Goal: Transaction & Acquisition: Download file/media

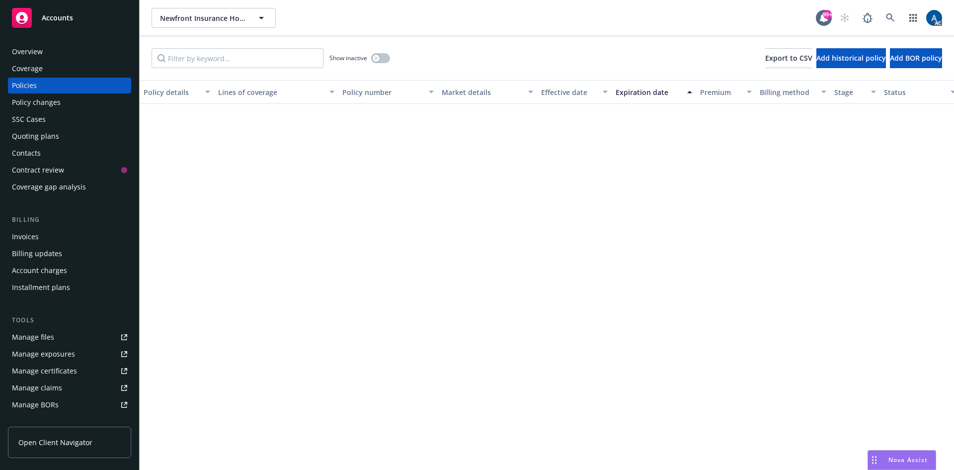
scroll to position [447, 0]
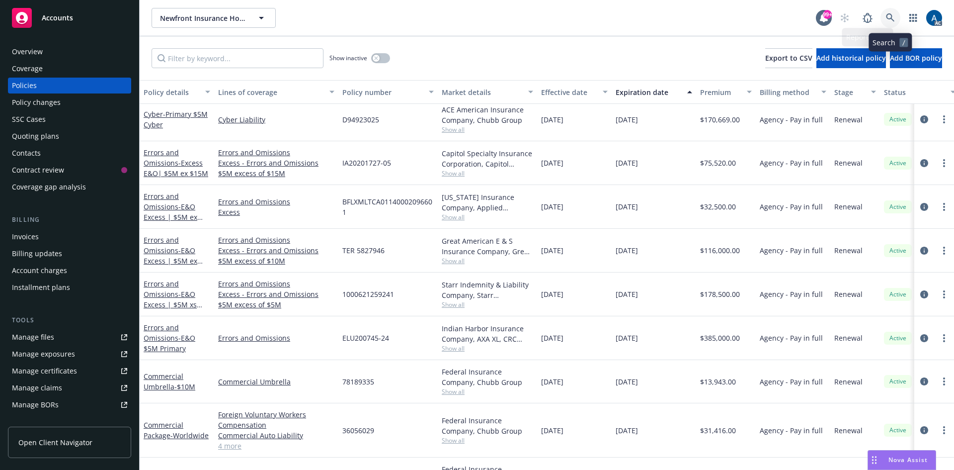
click at [890, 14] on icon at bounding box center [890, 17] width 8 height 8
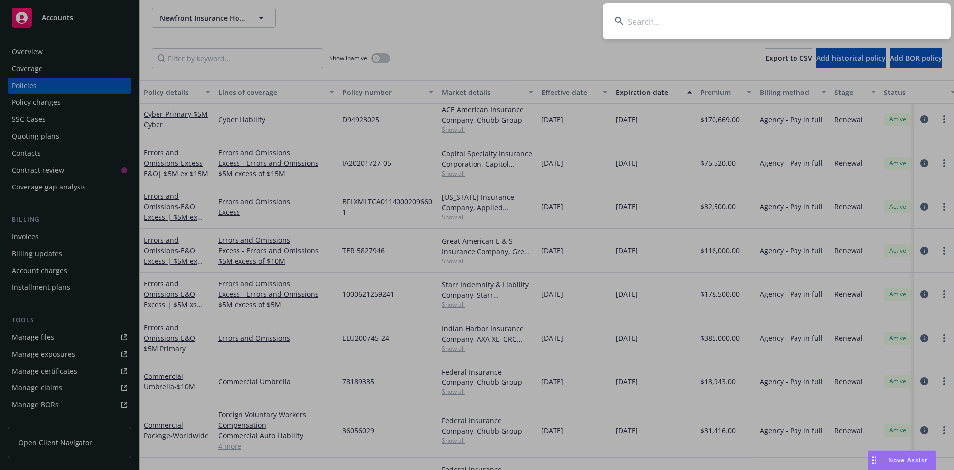
click at [713, 18] on input at bounding box center [777, 21] width 348 height 36
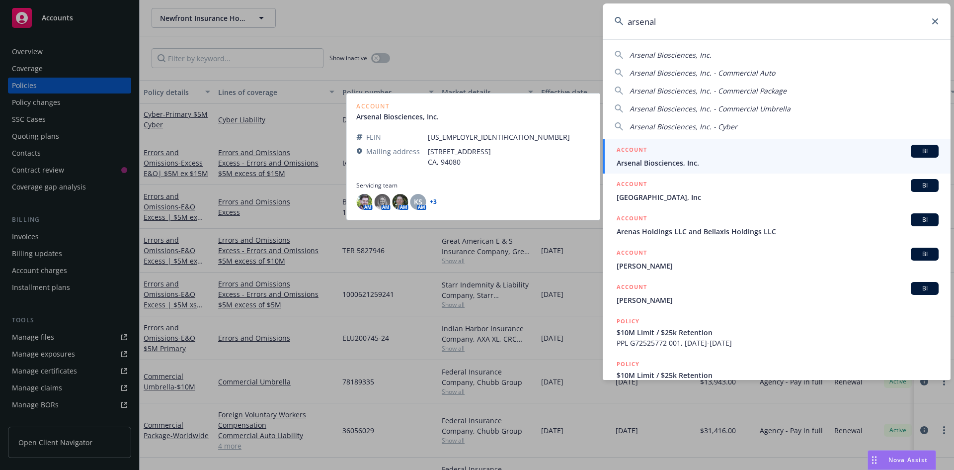
type input "arsenal"
click at [747, 158] on span "Arsenal Biosciences, Inc." at bounding box center [778, 163] width 322 height 10
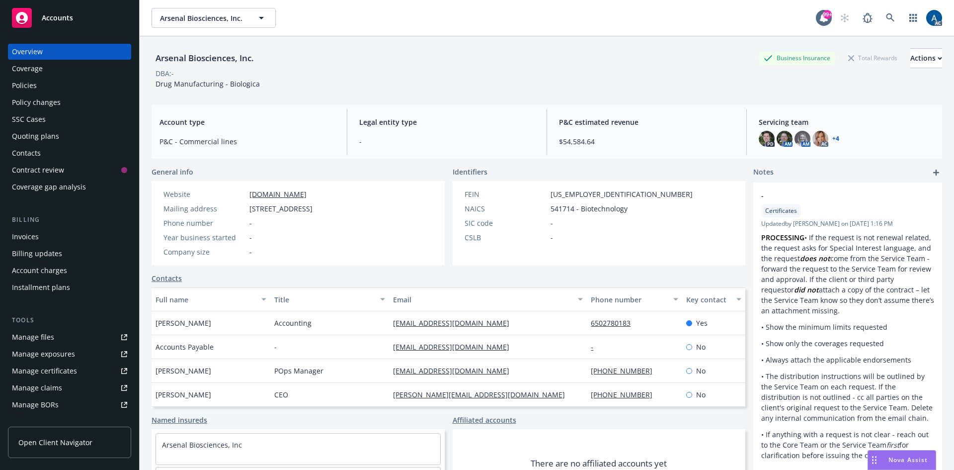
click at [31, 71] on div "Coverage" at bounding box center [27, 69] width 31 height 16
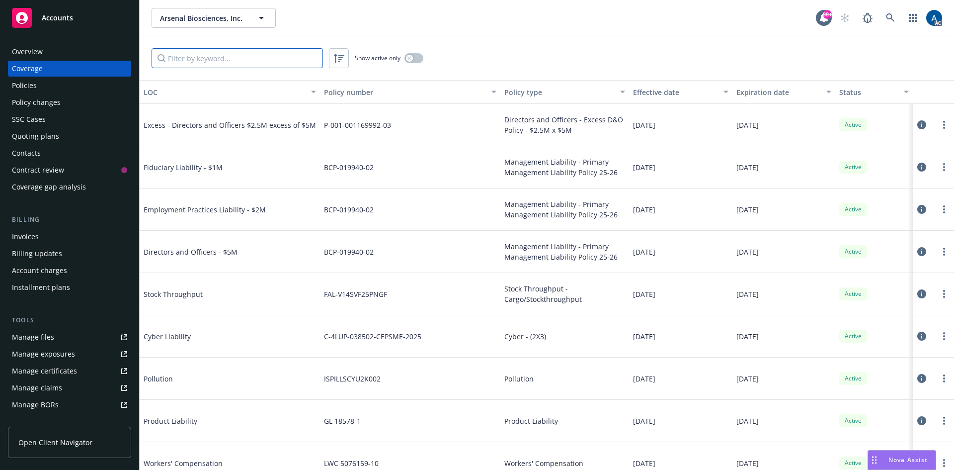
click at [226, 59] on input "Filter by keyword..." at bounding box center [238, 58] width 172 height 20
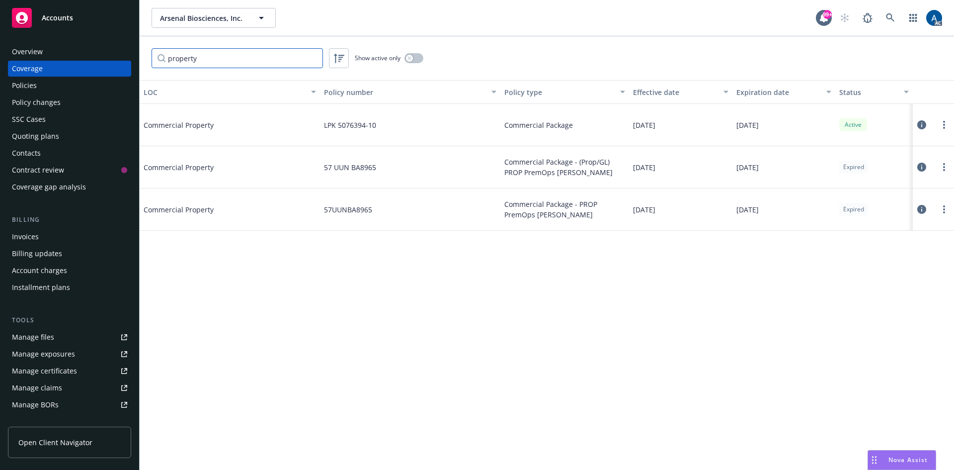
type input "property"
click at [923, 123] on icon at bounding box center [922, 124] width 9 height 9
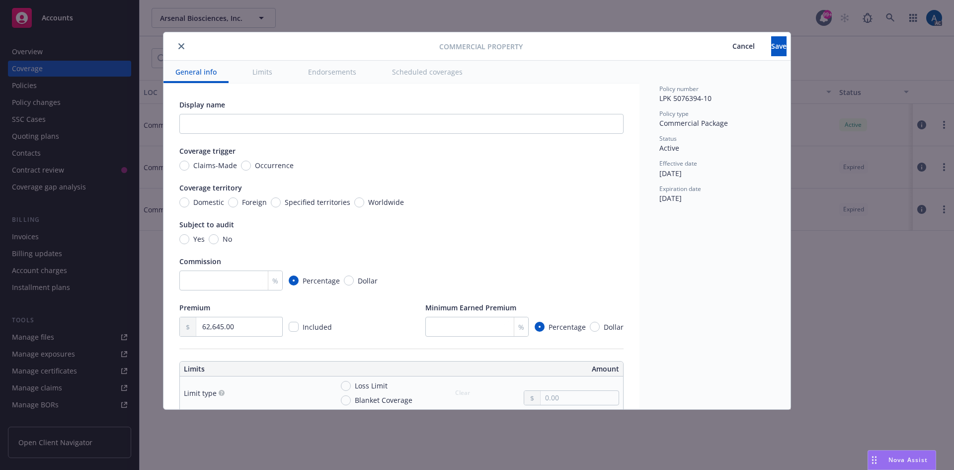
drag, startPoint x: 710, startPoint y: 50, endPoint x: 938, endPoint y: 103, distance: 233.9
click at [733, 50] on span "Cancel" at bounding box center [744, 45] width 22 height 9
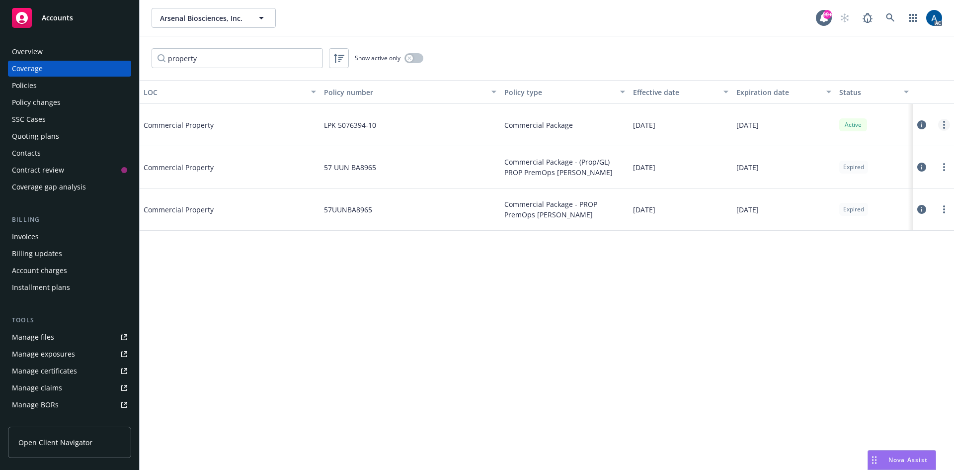
click at [943, 125] on link "more" at bounding box center [945, 125] width 12 height 12
click at [866, 183] on link "View policy" at bounding box center [884, 185] width 131 height 20
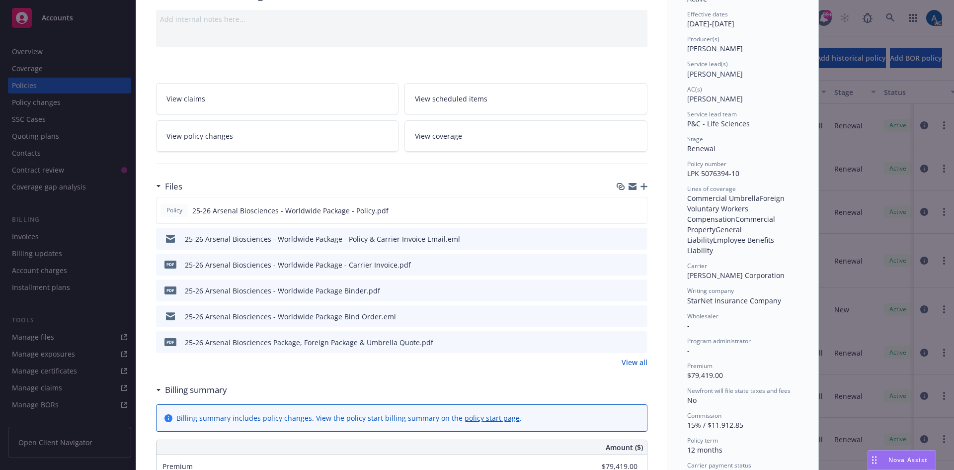
scroll to position [99, 0]
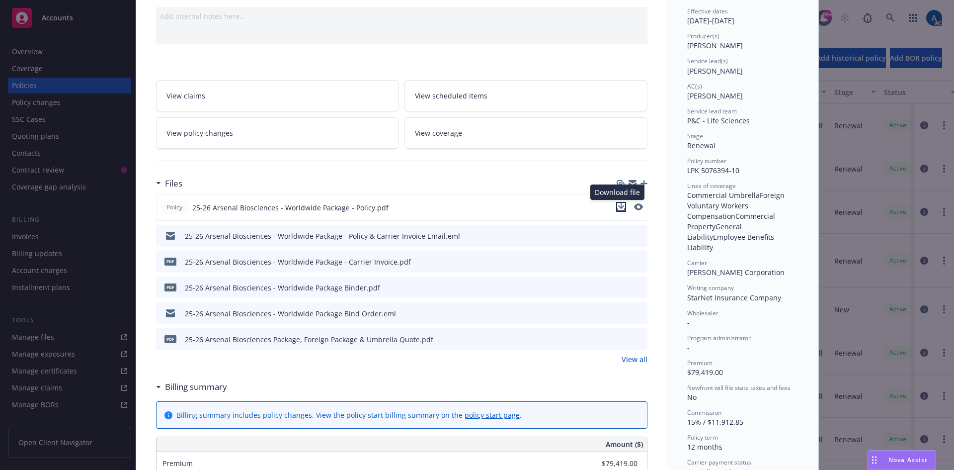
click at [617, 205] on icon "download file" at bounding box center [621, 207] width 8 height 8
